Goal: Task Accomplishment & Management: Use online tool/utility

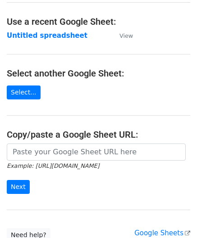
scroll to position [45, 0]
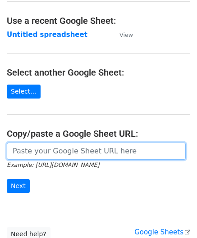
drag, startPoint x: 40, startPoint y: 155, endPoint x: 42, endPoint y: 134, distance: 21.3
click at [40, 155] on input "url" at bounding box center [96, 151] width 179 height 17
paste input "https://docs.google.com/spreadsheets/d/1eXC-5a11Xh_Fhe9-X9QBJIDYfP_AcGdKKy1qTuO…"
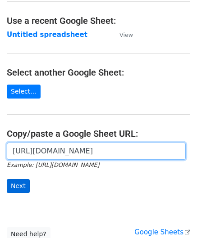
type input "https://docs.google.com/spreadsheets/d/1eXC-5a11Xh_Fhe9-X9QBJIDYfP_AcGdKKy1qTuO…"
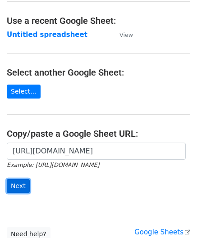
click at [22, 180] on input "Next" at bounding box center [18, 186] width 23 height 14
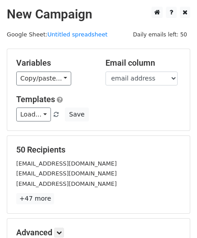
scroll to position [110, 0]
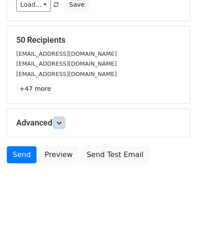
click at [64, 119] on link at bounding box center [59, 123] width 10 height 10
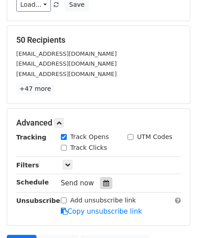
click at [103, 180] on icon at bounding box center [106, 183] width 6 height 6
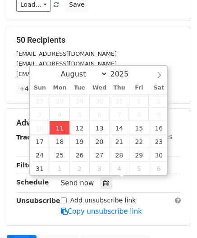
type input "[DATE] 12:00"
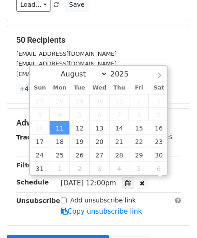
scroll to position [0, 0]
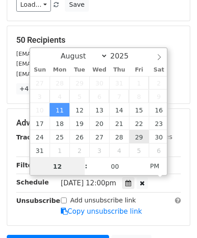
paste input "Hour"
type input "2"
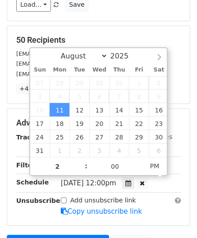
type input "[DATE] 14:00"
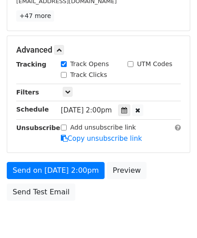
scroll to position [219, 0]
